Goal: Use online tool/utility

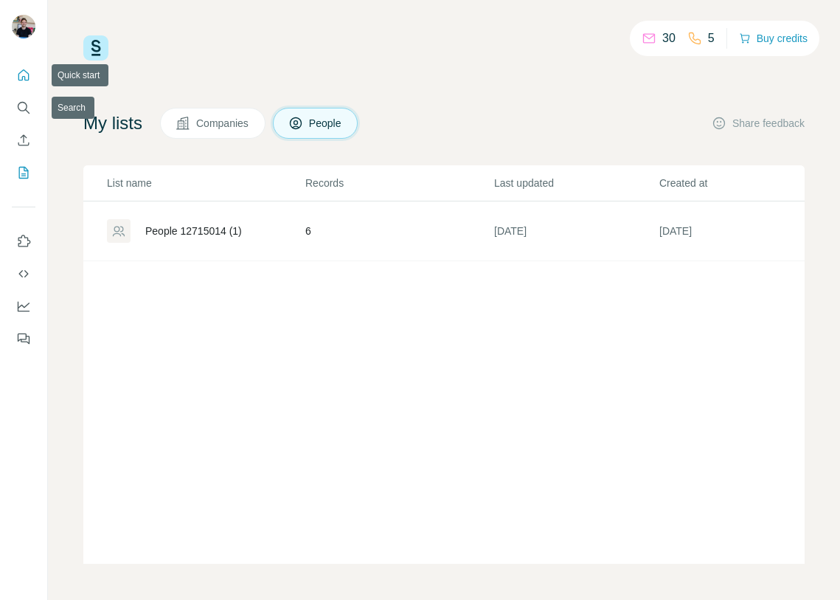
click at [24, 84] on button "Quick start" at bounding box center [24, 75] width 24 height 27
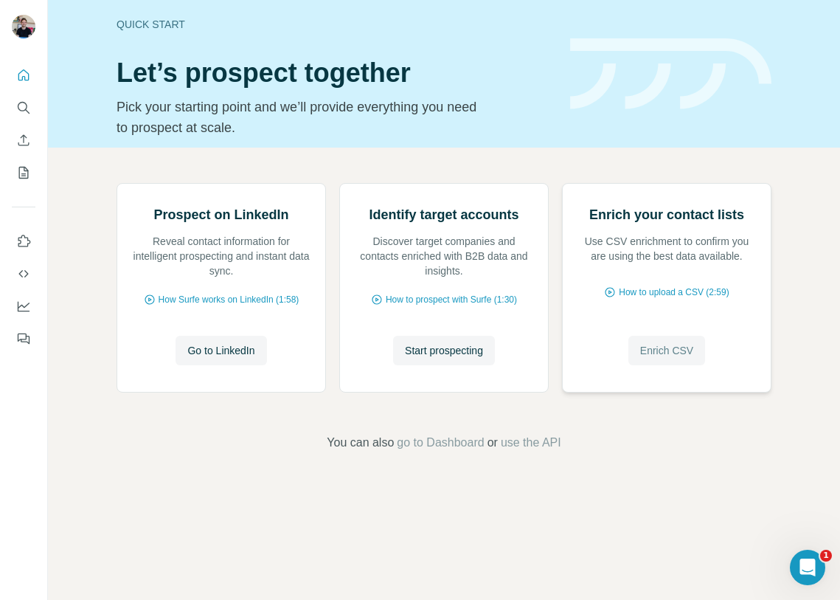
click at [688, 358] on span "Enrich CSV" at bounding box center [666, 350] width 53 height 15
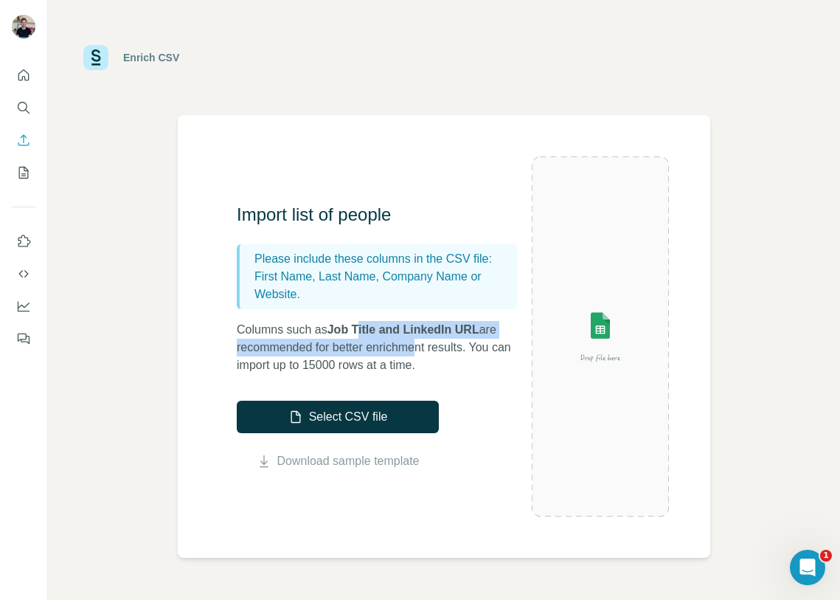
drag, startPoint x: 407, startPoint y: 338, endPoint x: 430, endPoint y: 350, distance: 25.7
click at [430, 350] on p "Columns such as Job Title and LinkedIn URL are recommended for better enrichmen…" at bounding box center [384, 347] width 295 height 53
